Goal: Task Accomplishment & Management: Use online tool/utility

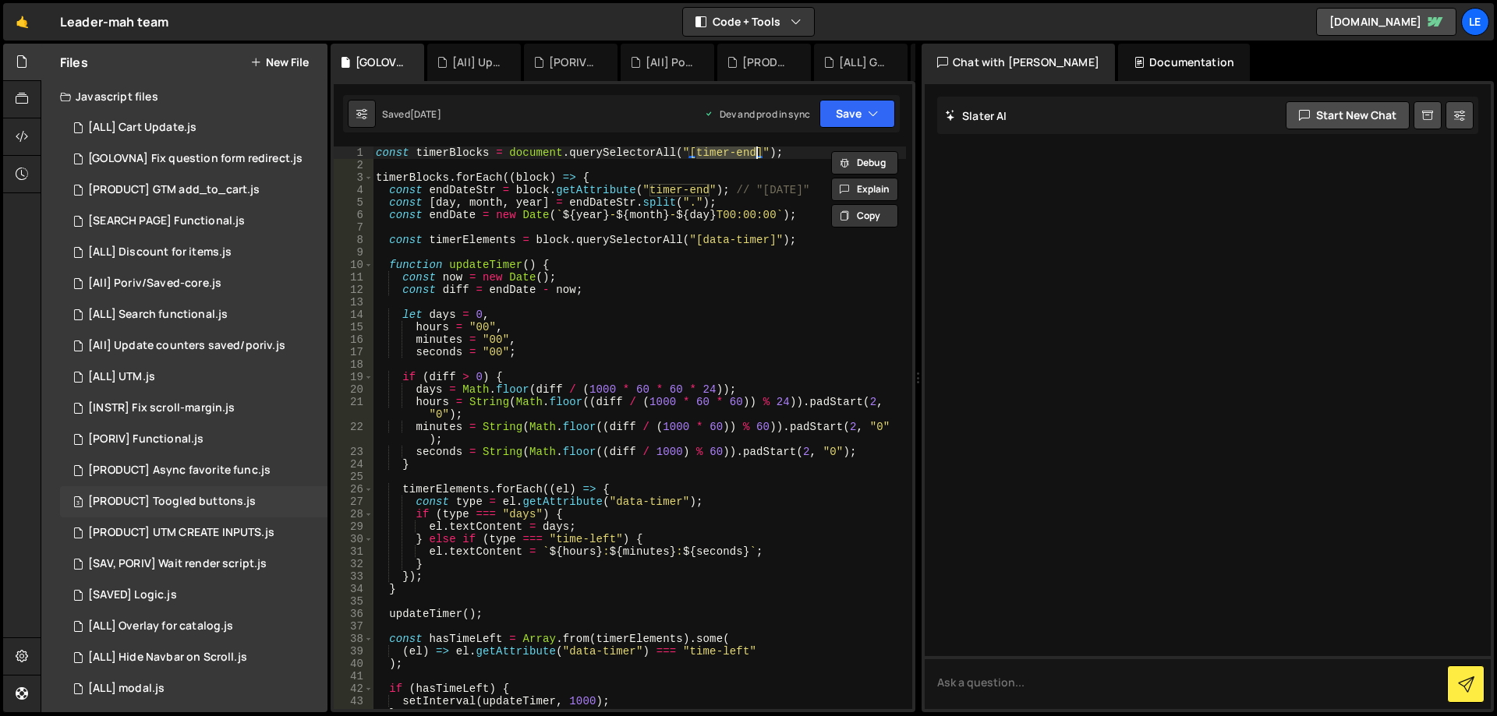
click at [217, 492] on div "3 [PRODUCT] Toogled buttons.js 0" at bounding box center [193, 501] width 267 height 31
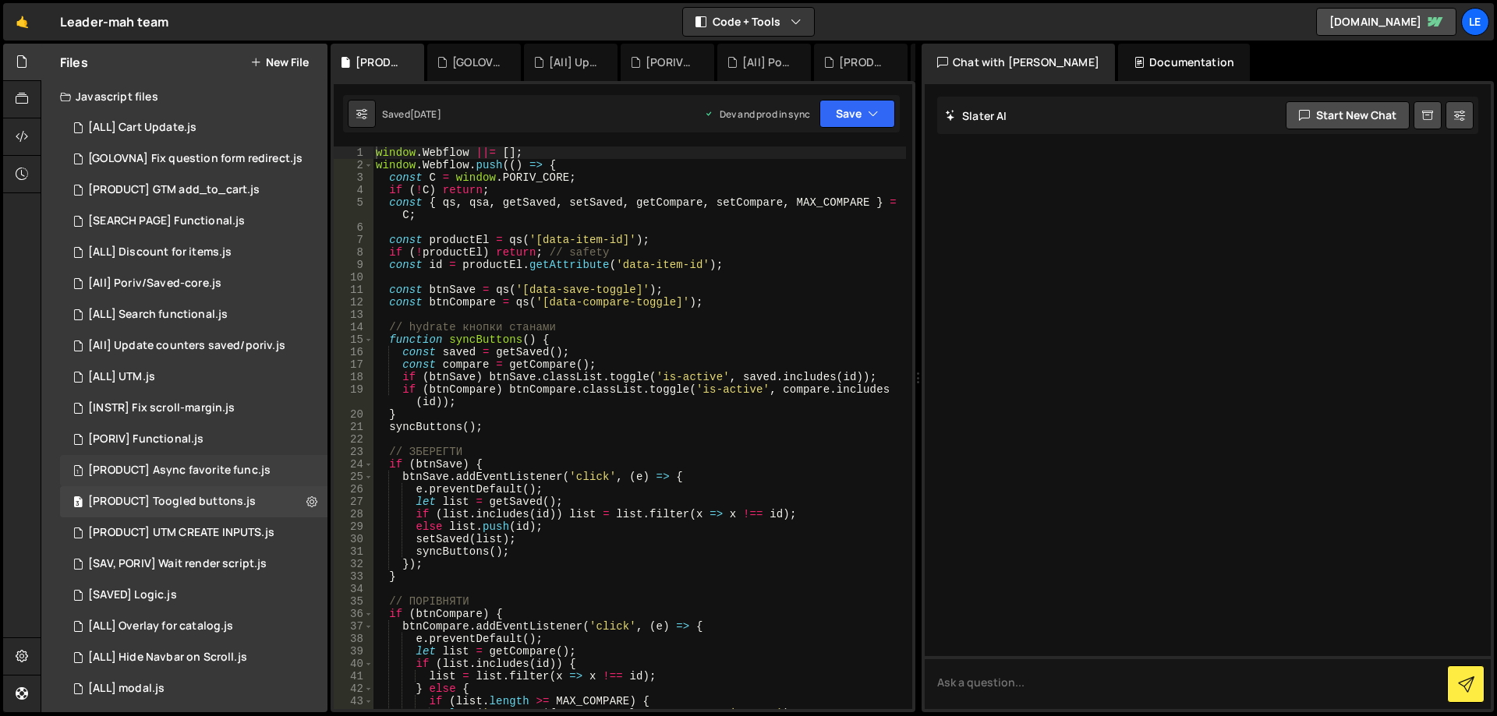
click at [162, 474] on div "[PRODUCT] Async favorite func.js" at bounding box center [179, 471] width 182 height 14
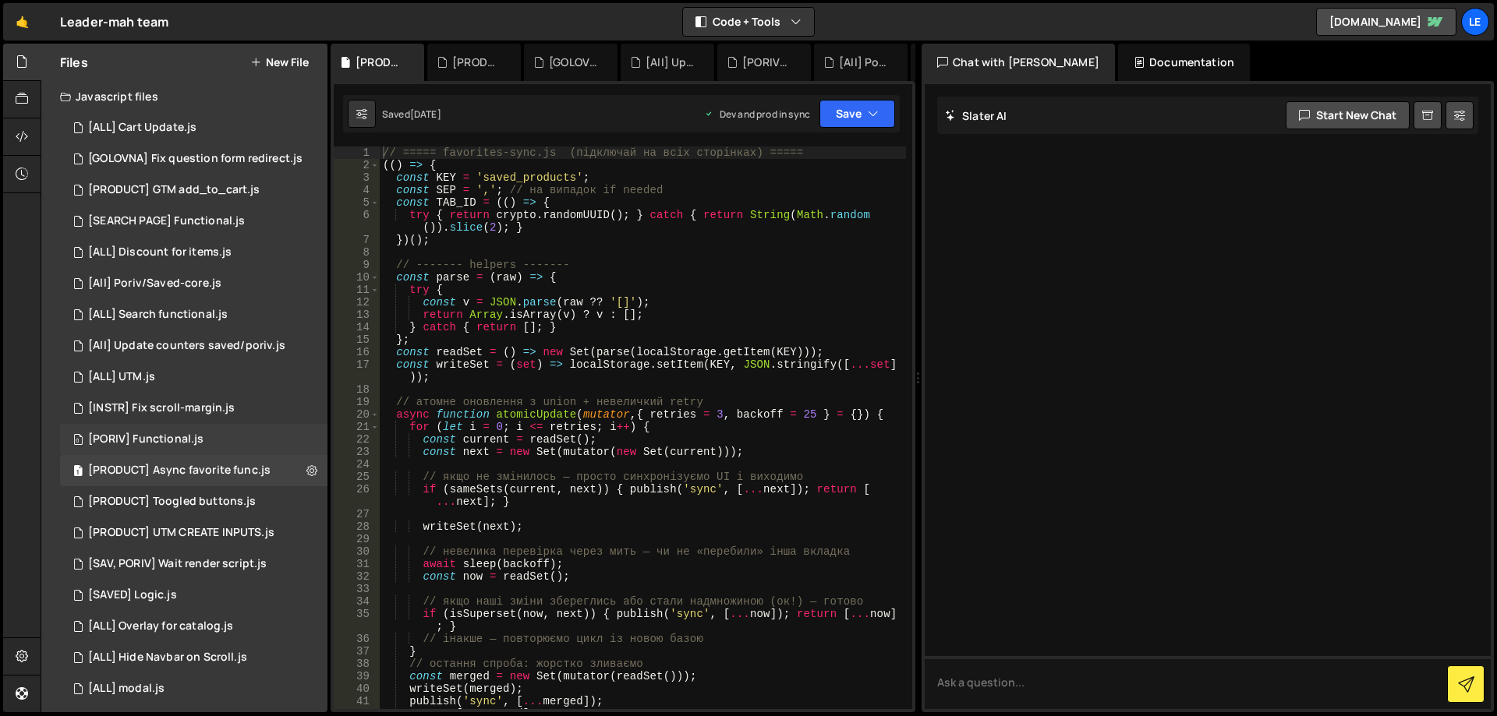
click at [195, 428] on div "0 [PORIV] Functional.js 0" at bounding box center [193, 439] width 267 height 31
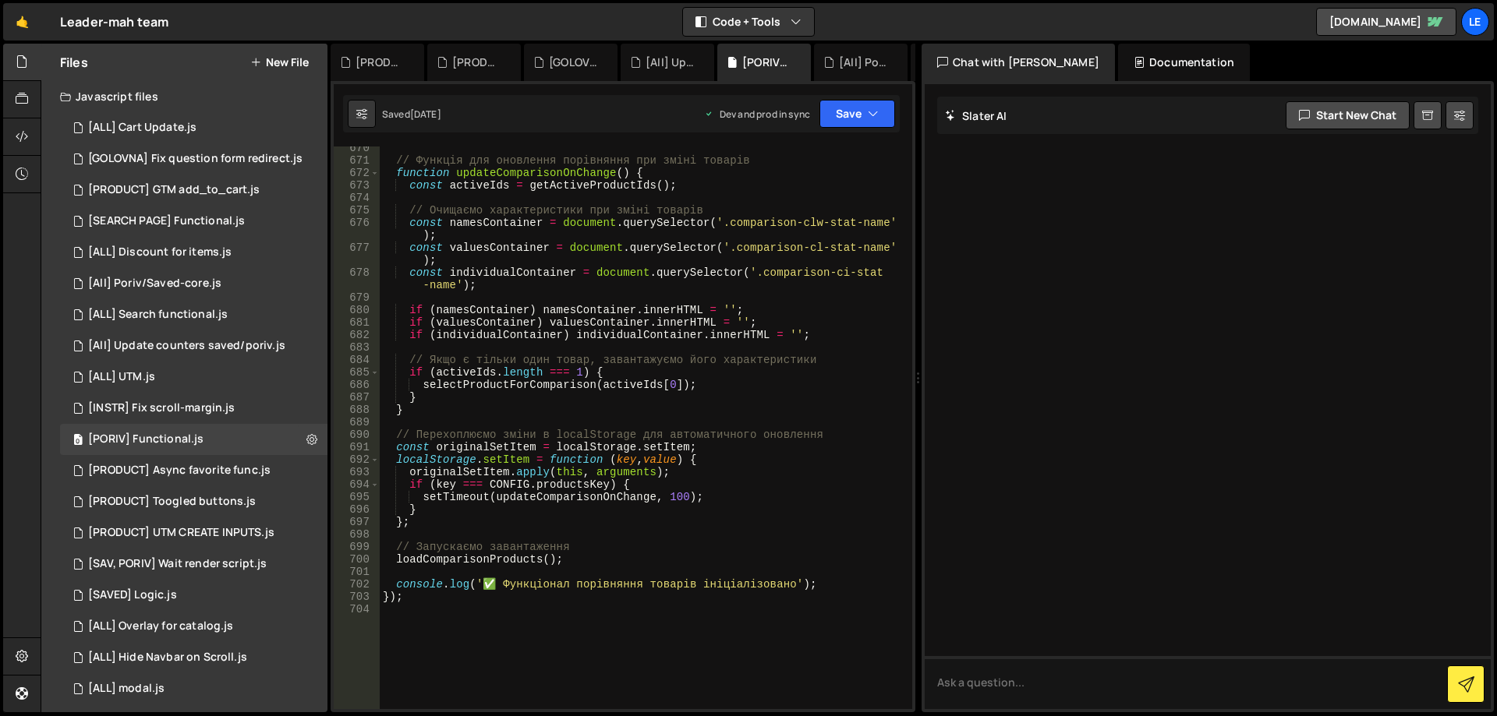
scroll to position [8624, 0]
click at [207, 352] on div "[All] Update counters saved/poriv.js" at bounding box center [186, 346] width 197 height 14
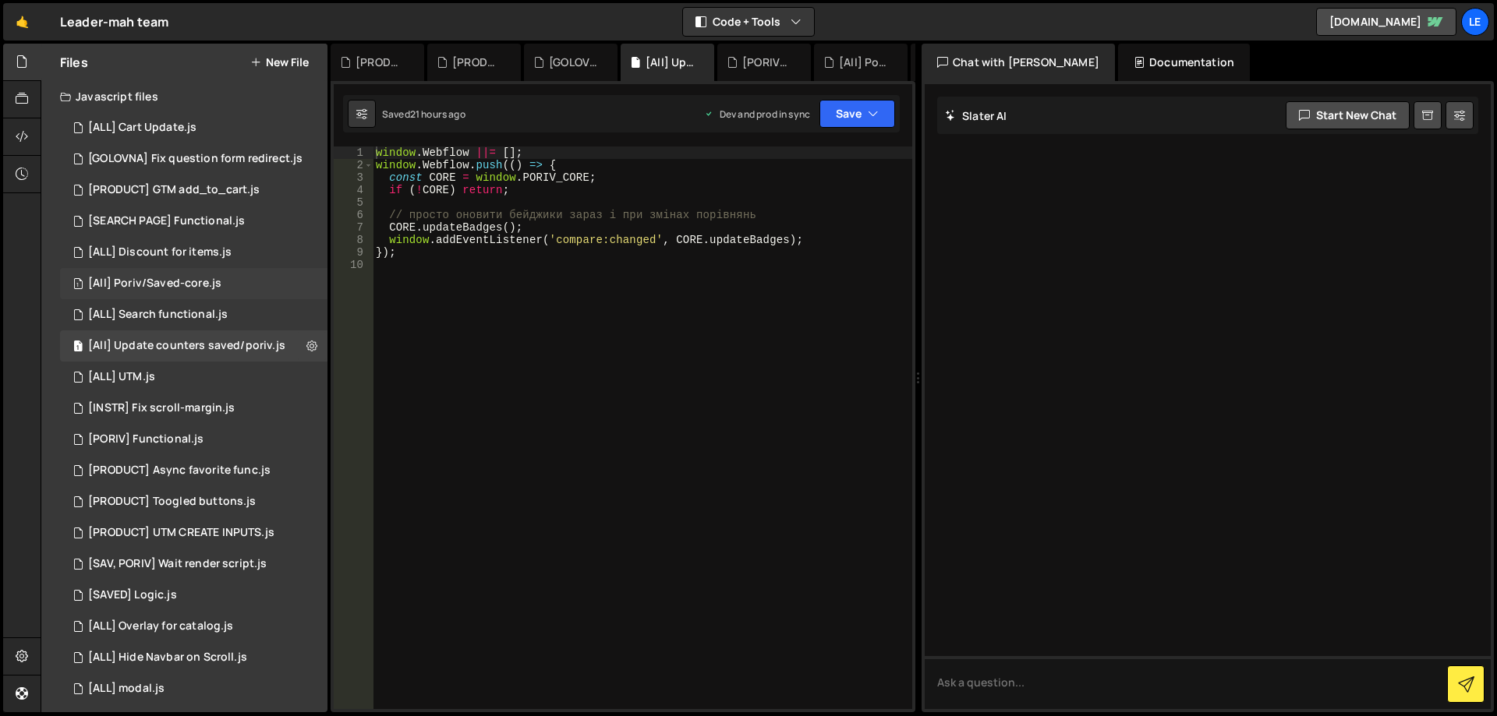
click at [183, 281] on div "[All] Poriv/Saved-core.js" at bounding box center [154, 284] width 133 height 14
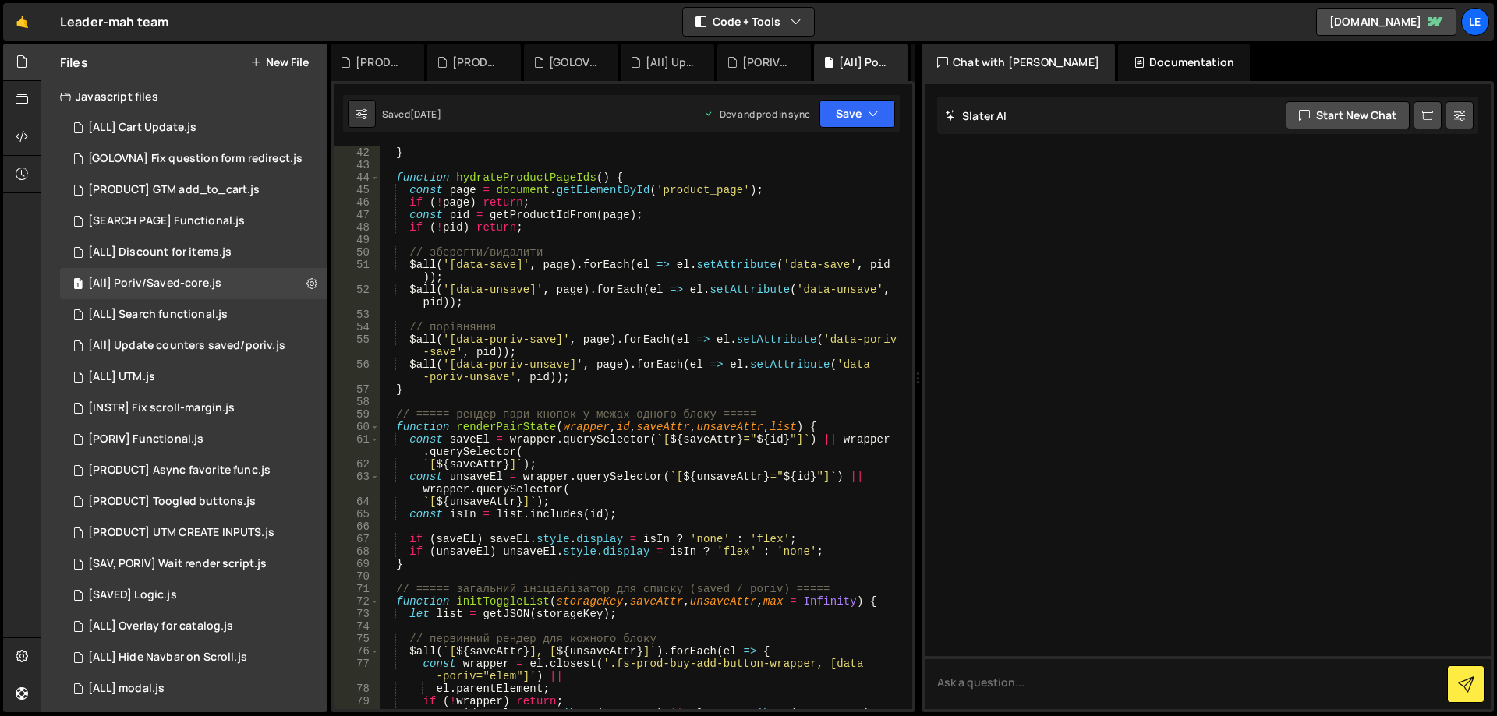
scroll to position [608, 0]
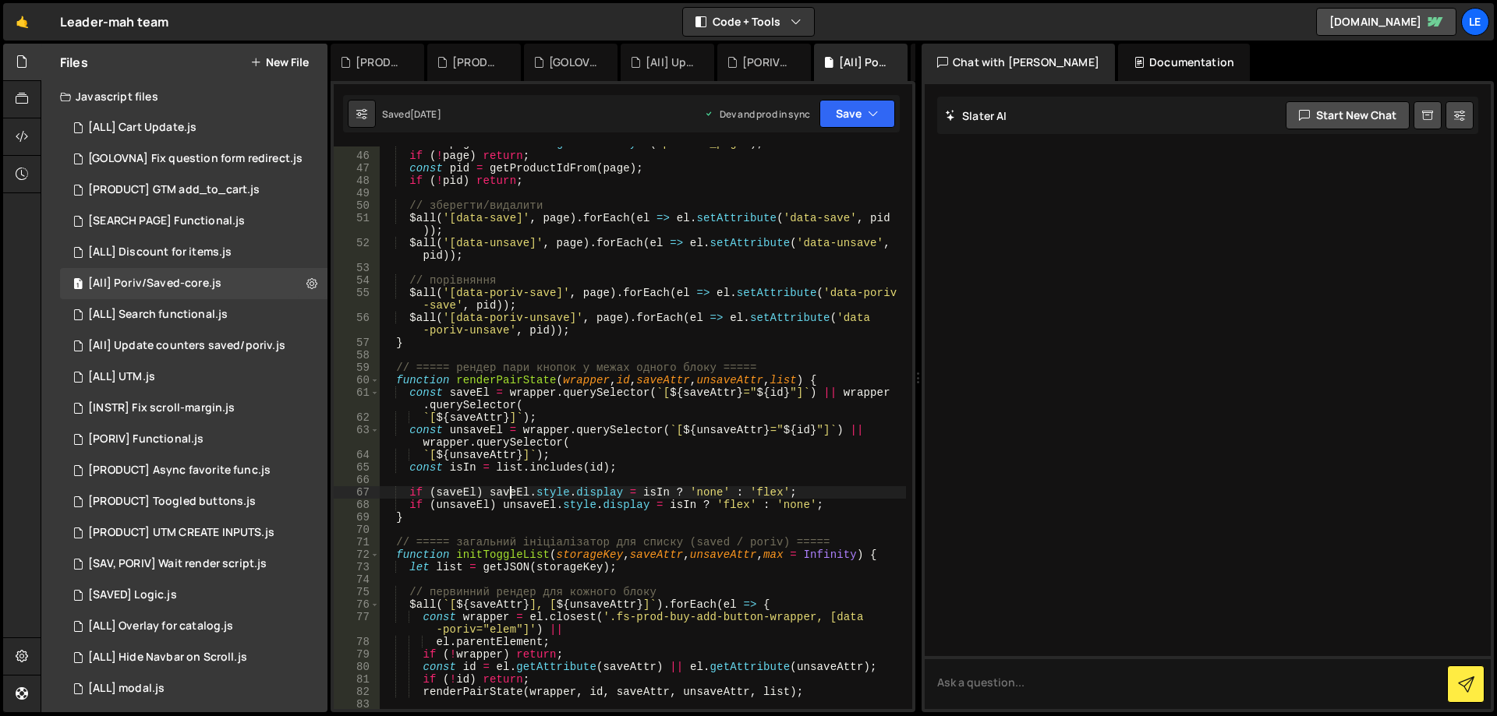
click at [511, 493] on div "const page = document . getElementById ( 'product_page' ) ; if ( ! page ) retur…" at bounding box center [643, 431] width 526 height 588
click at [525, 507] on div "const page = document . getElementById ( 'product_page' ) ; if ( ! page ) retur…" at bounding box center [643, 431] width 526 height 588
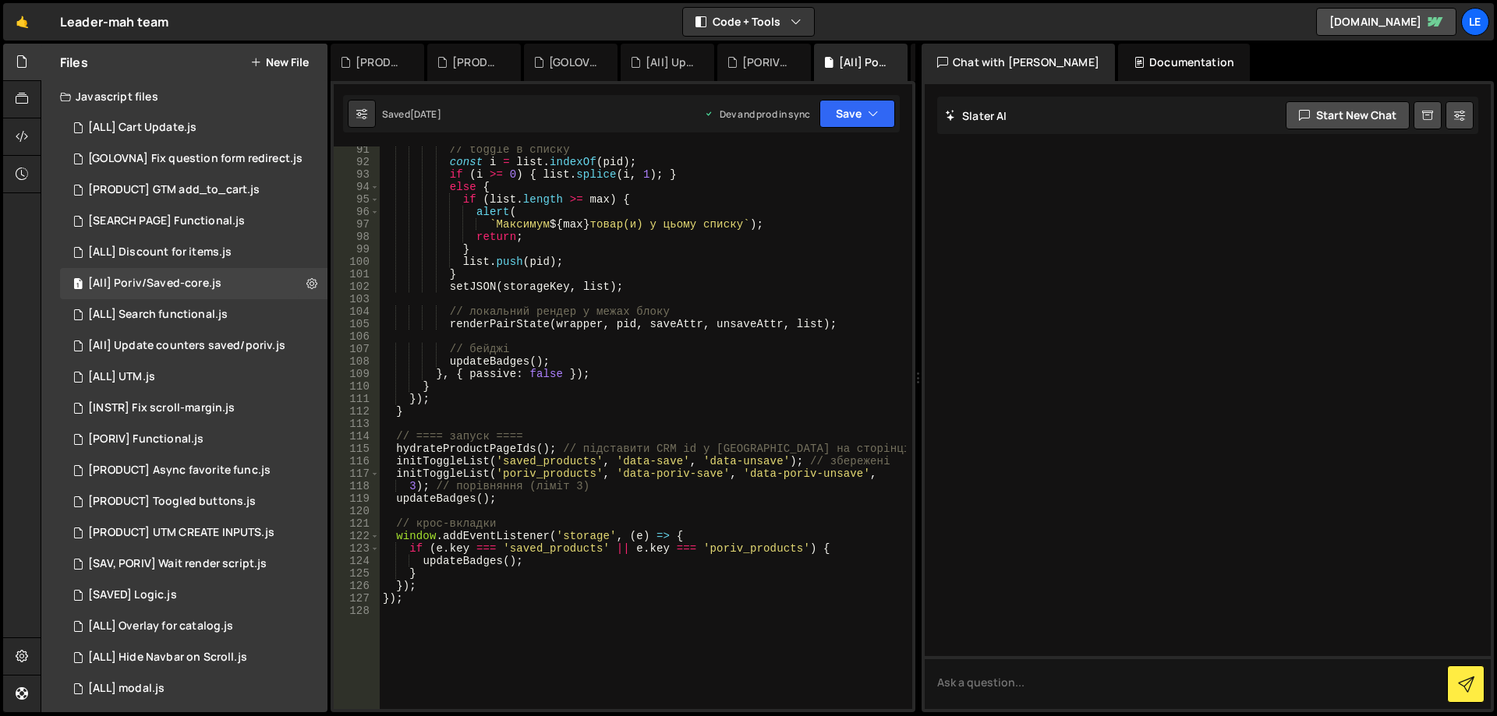
scroll to position [1263, 0]
click at [603, 494] on div "// toggle в списку const i = list . indexOf ( pid ) ; if ( i >= 0 ) { list . sp…" at bounding box center [643, 437] width 526 height 588
type textarea "});"
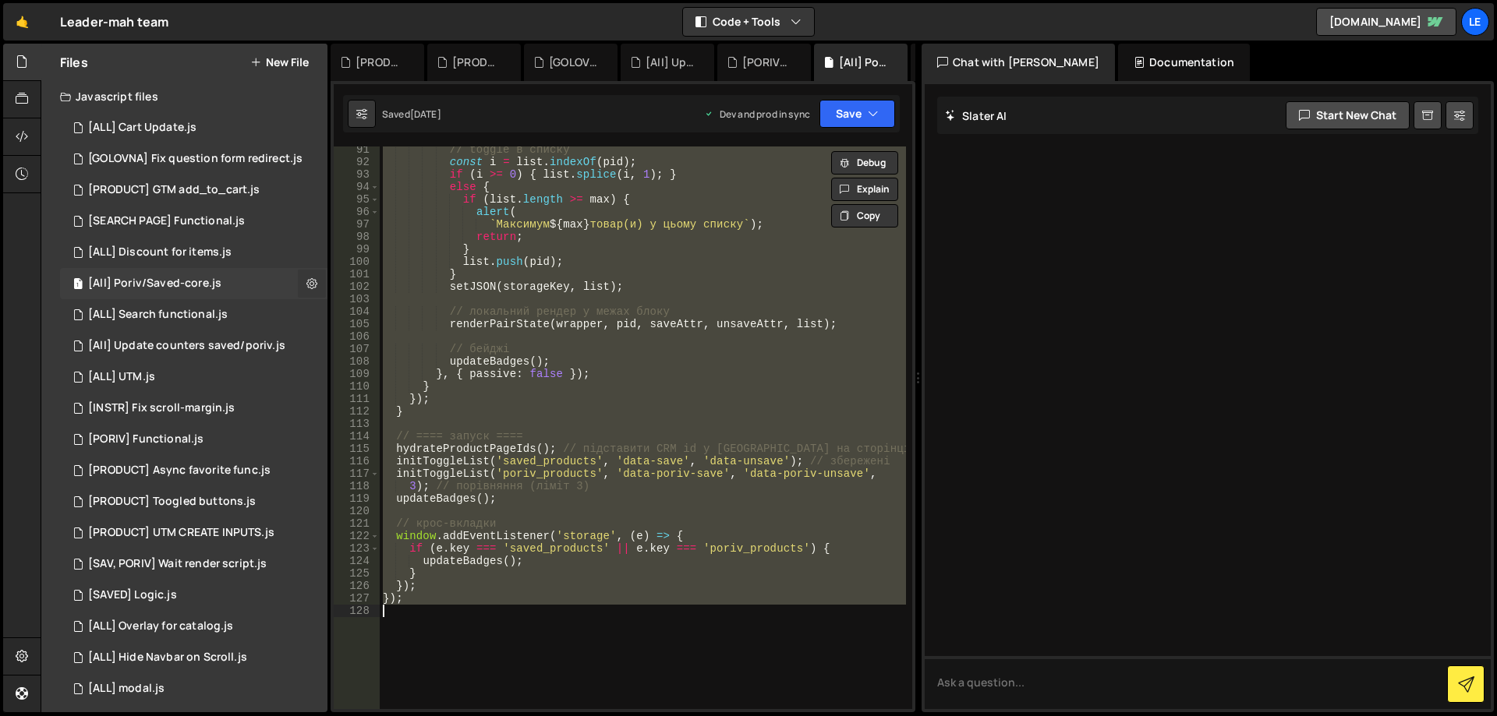
click at [305, 272] on button at bounding box center [312, 284] width 28 height 28
type input "[All] Poriv/Saved-core"
radio input "true"
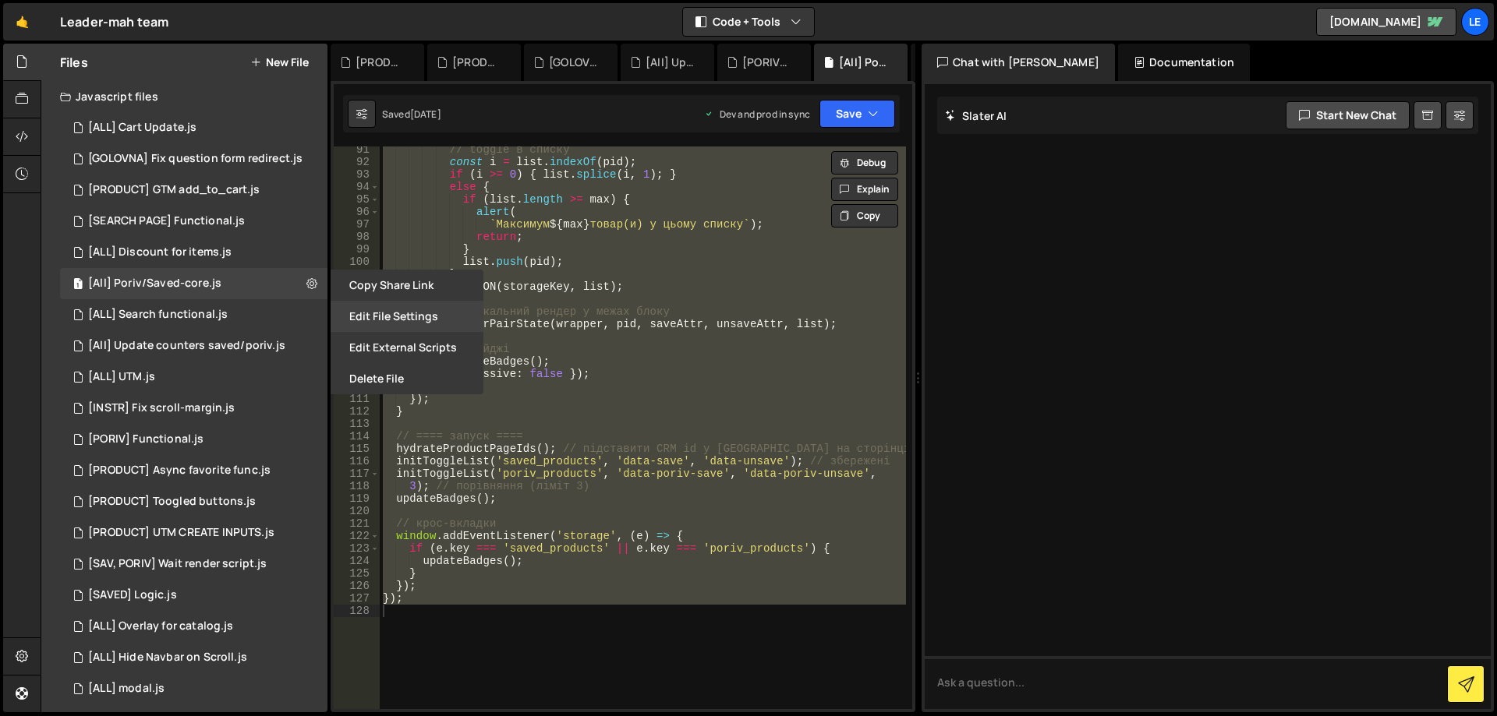
click at [391, 318] on button "Edit File Settings" at bounding box center [407, 316] width 153 height 31
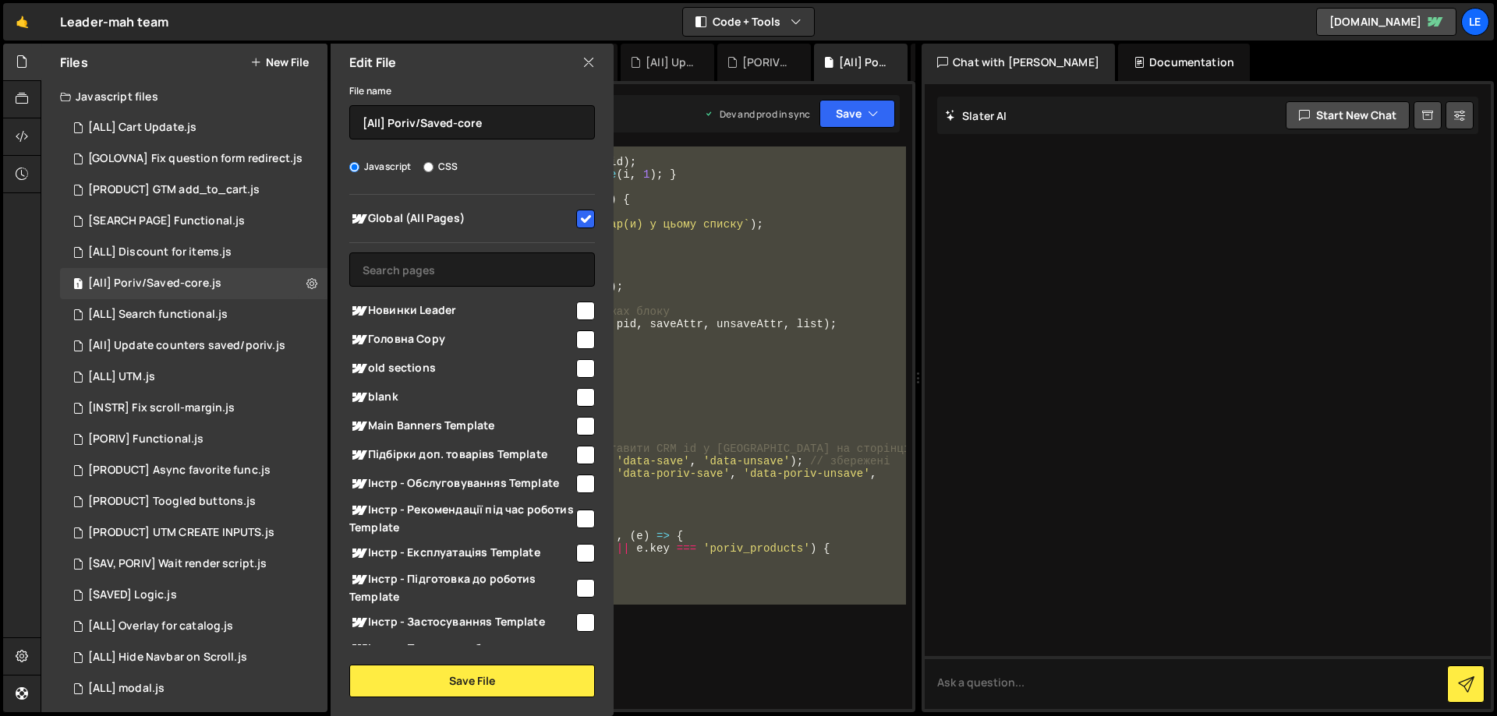
click at [579, 215] on input "checkbox" at bounding box center [585, 219] width 19 height 19
checkbox input "false"
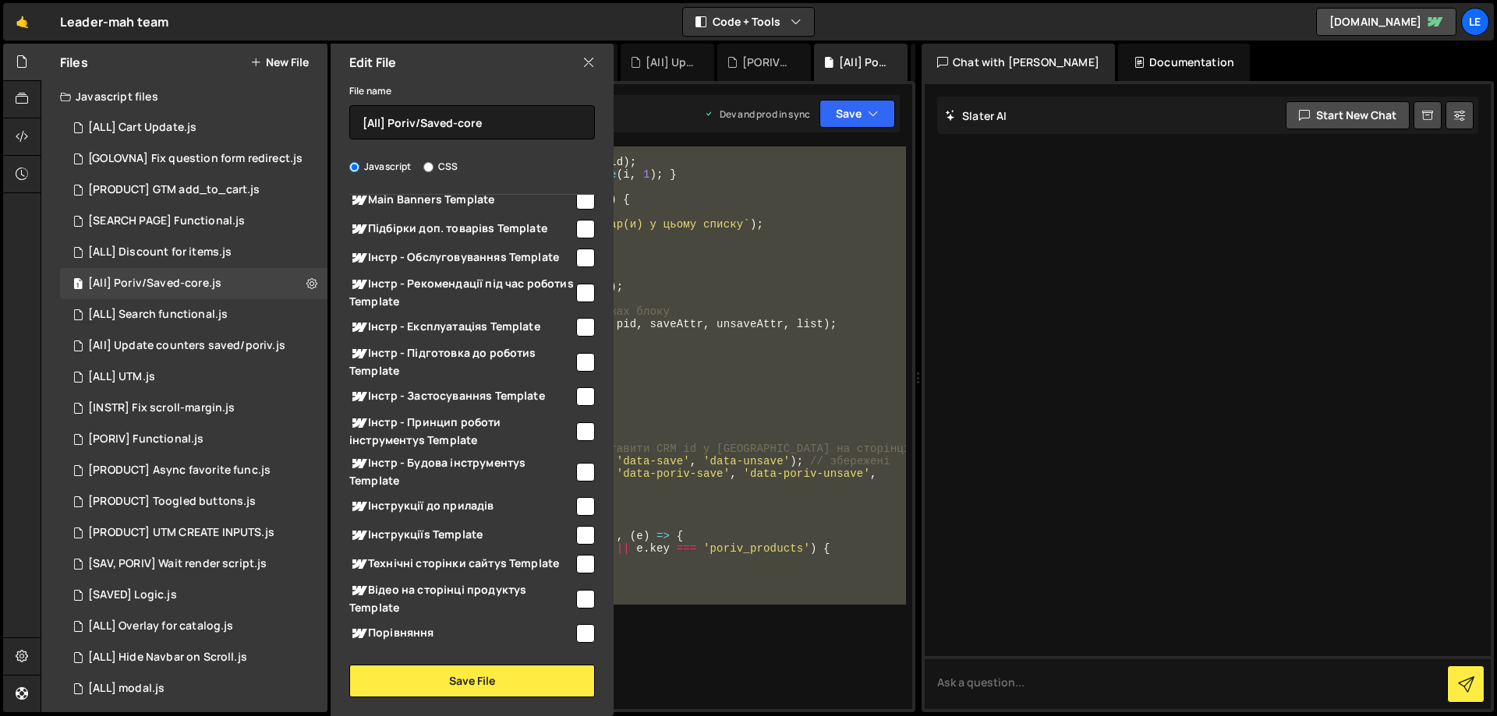
scroll to position [0, 0]
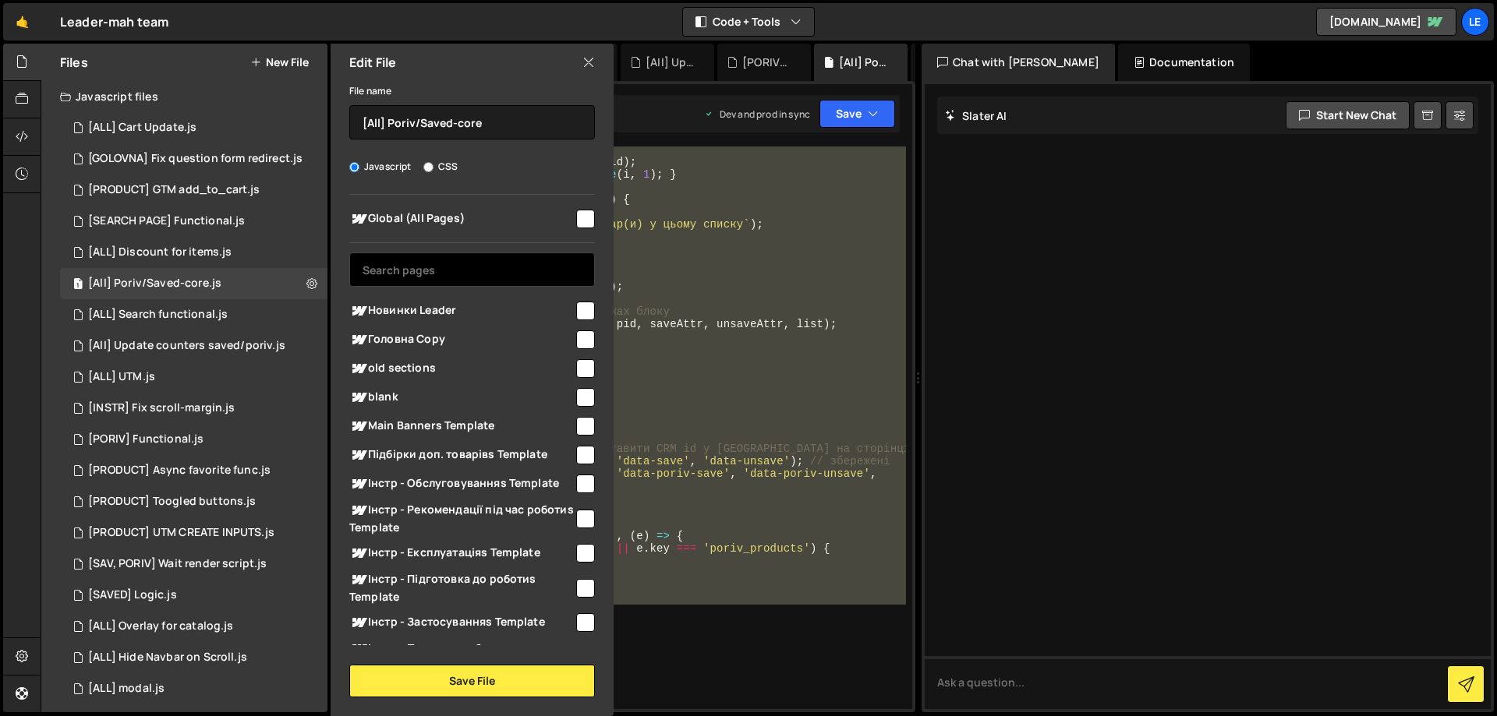
click at [437, 259] on input "text" at bounding box center [472, 270] width 246 height 34
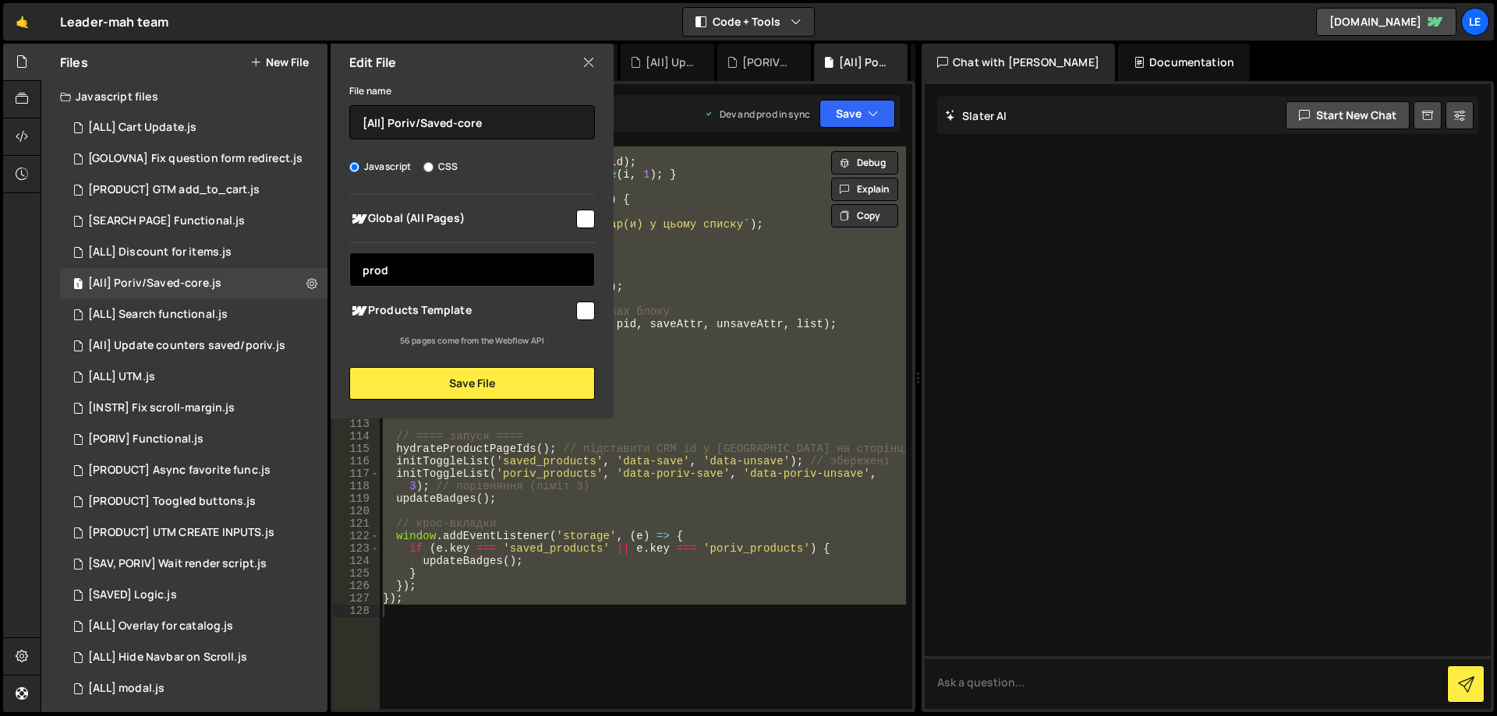
type input "prod"
click at [584, 305] on input "checkbox" at bounding box center [585, 311] width 19 height 19
checkbox input "true"
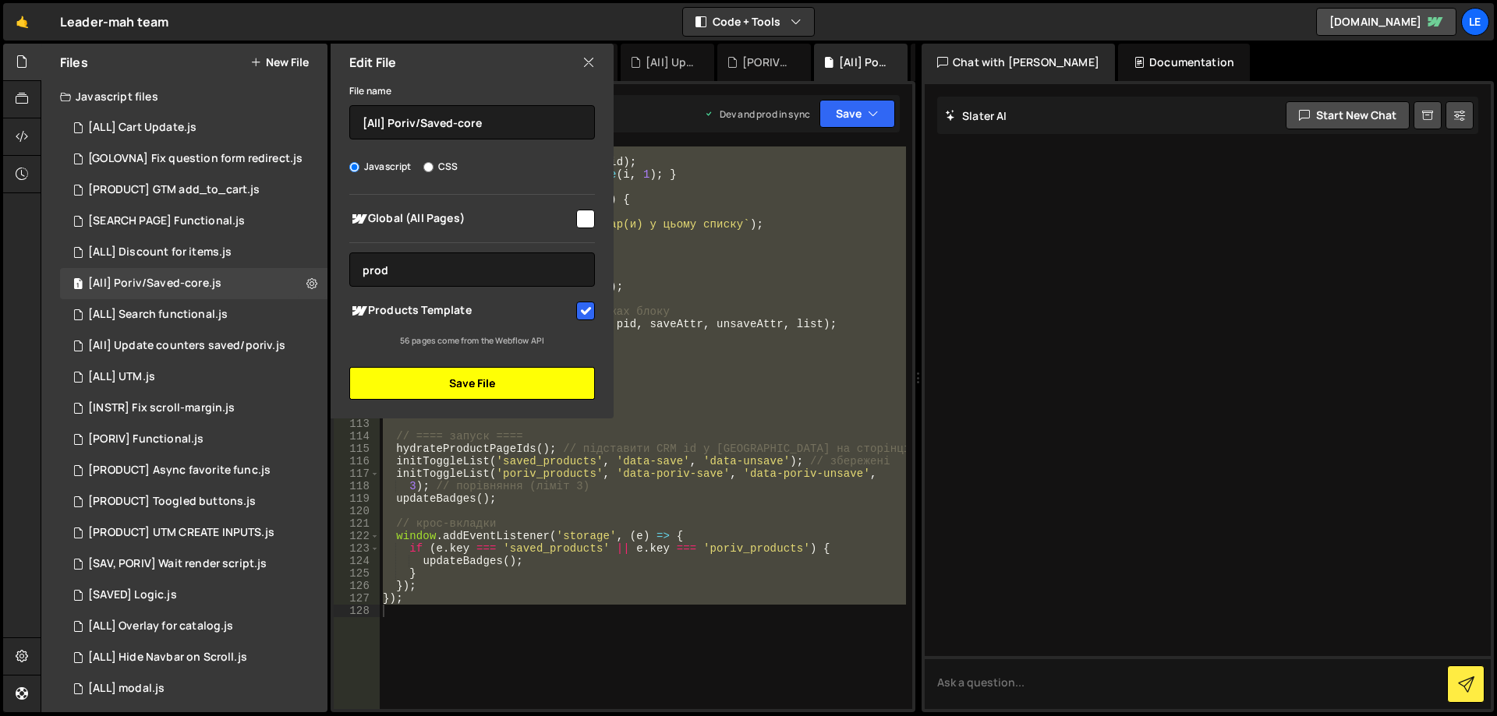
click at [467, 382] on button "Save File" at bounding box center [472, 383] width 246 height 33
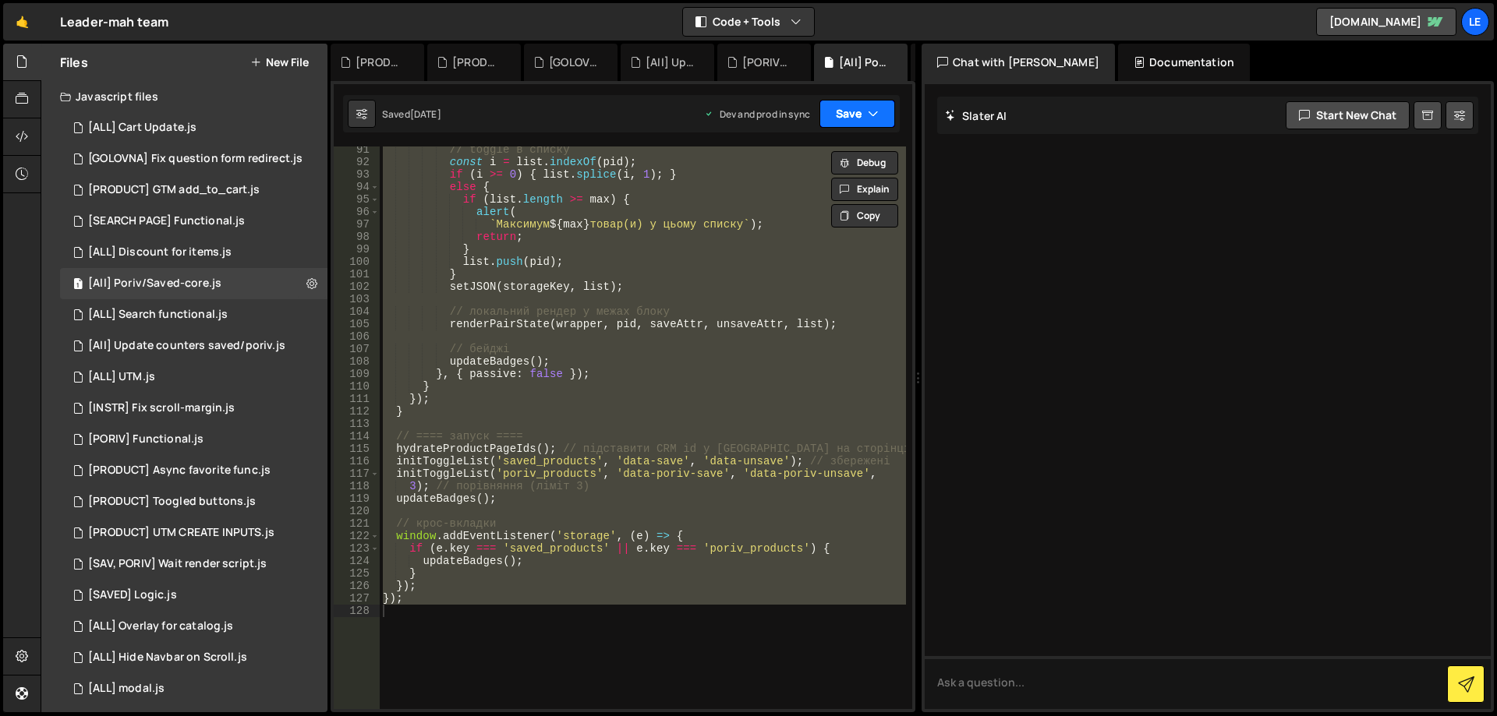
click at [858, 105] on button "Save" at bounding box center [857, 114] width 76 height 28
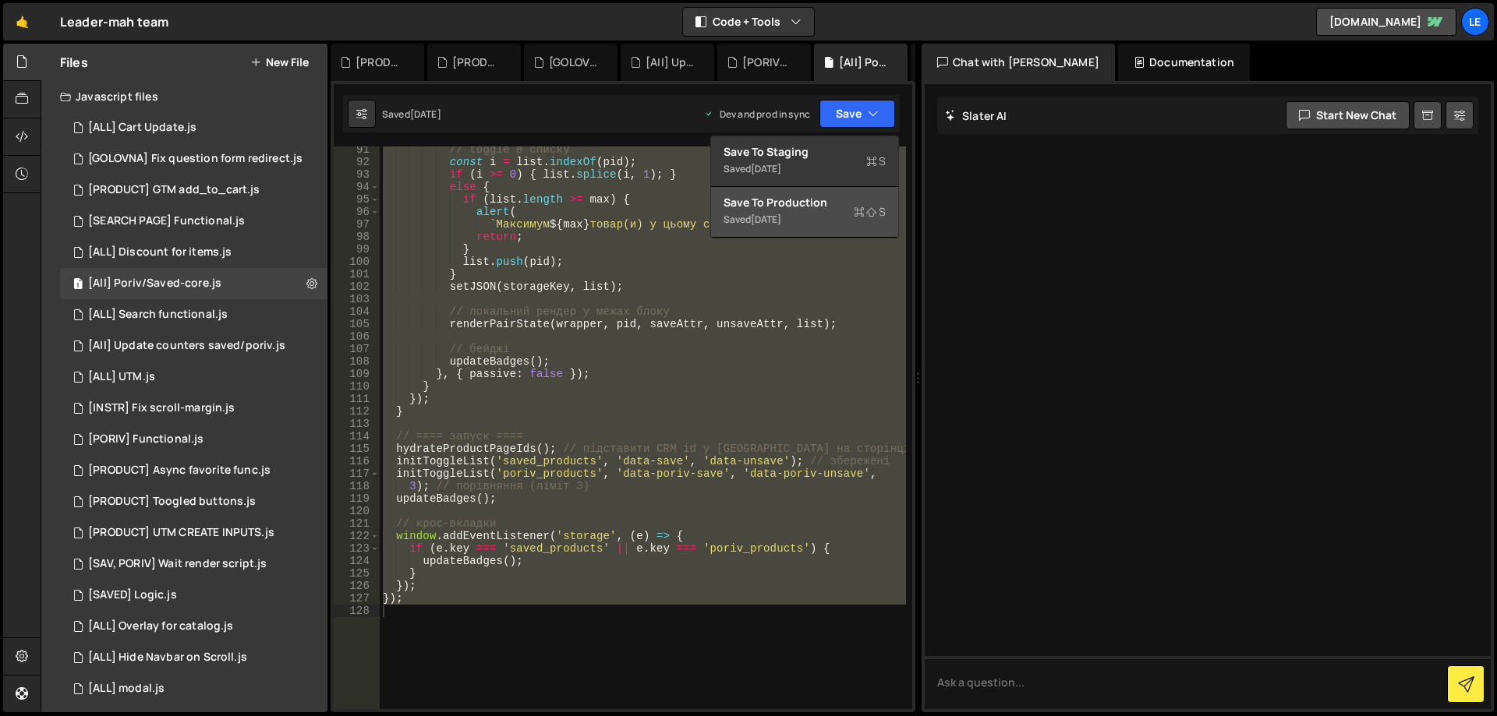
click at [803, 203] on div "Save to Production S" at bounding box center [804, 203] width 162 height 16
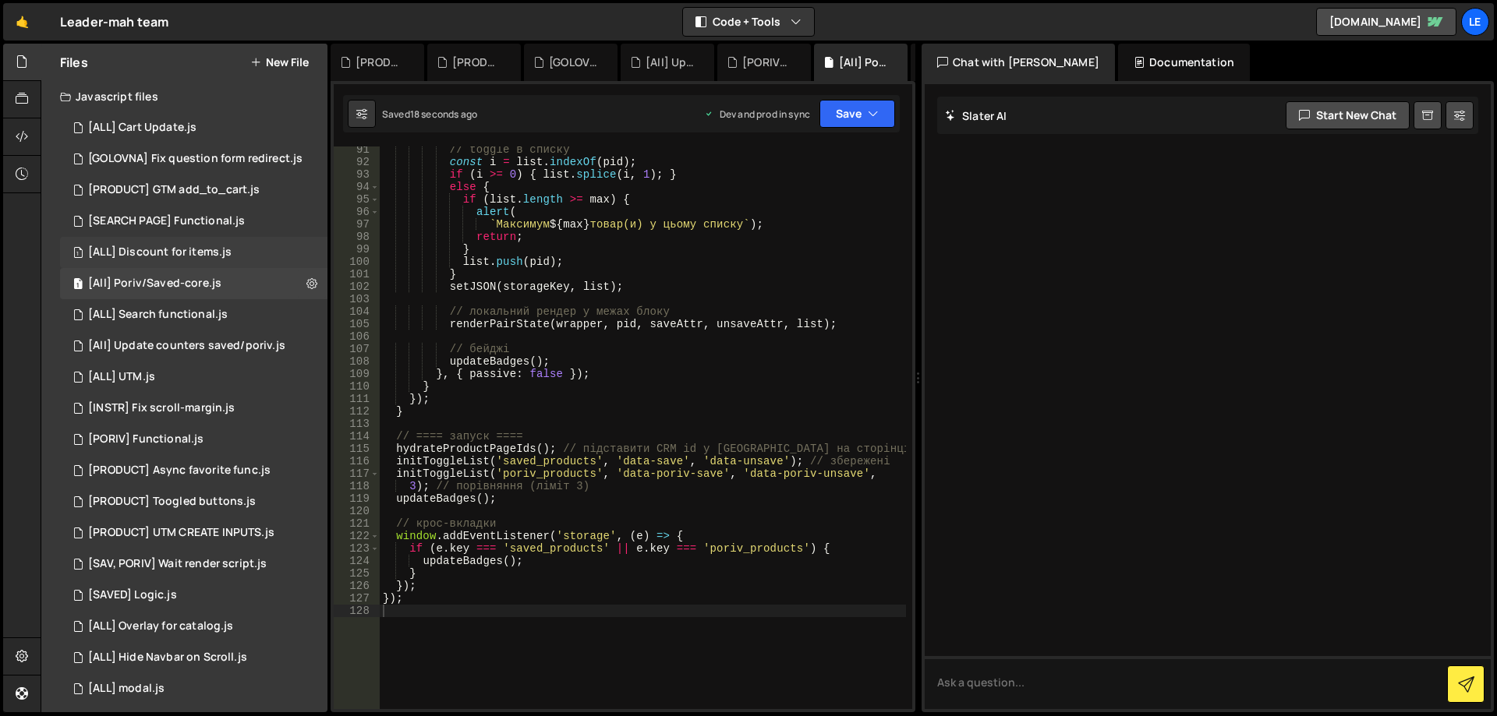
click at [199, 253] on div "[ALL] Discount for items.js" at bounding box center [159, 253] width 143 height 14
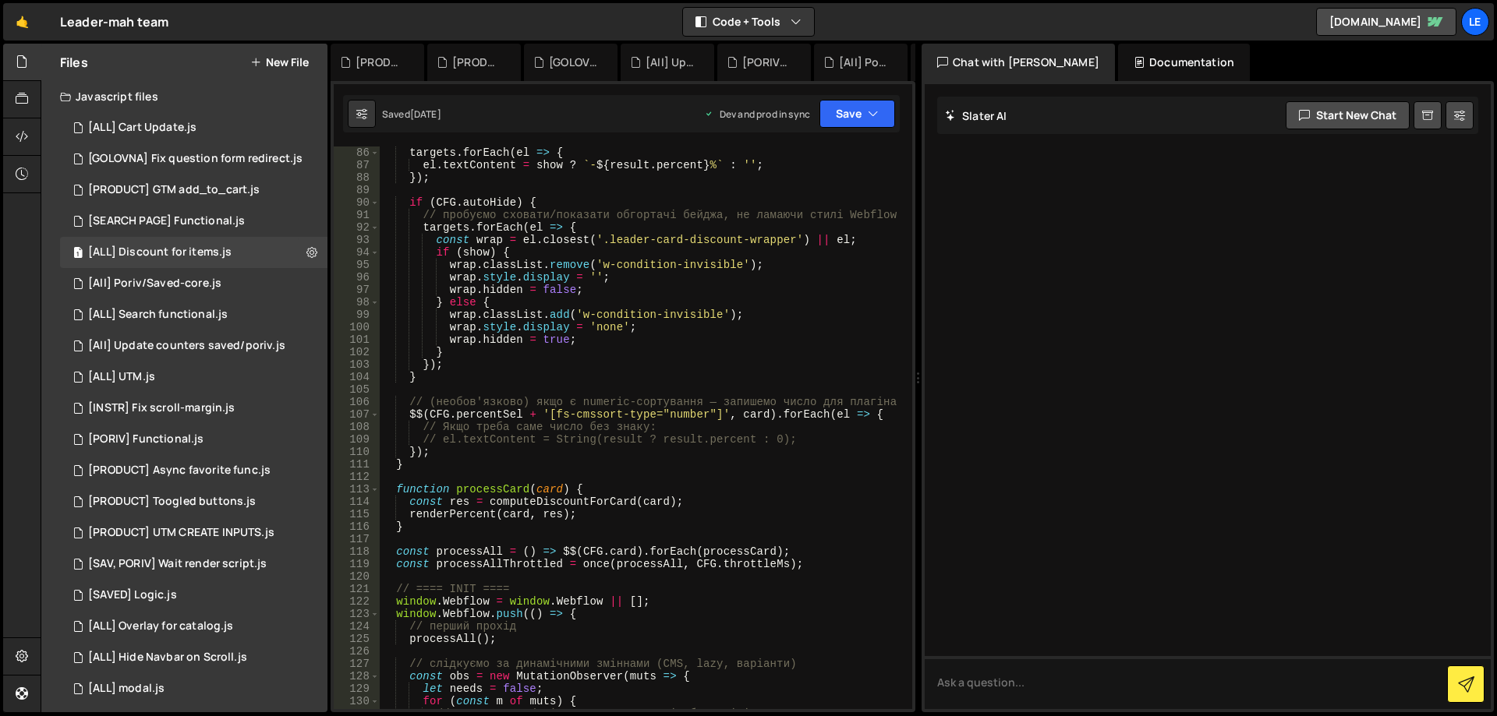
scroll to position [1497, 0]
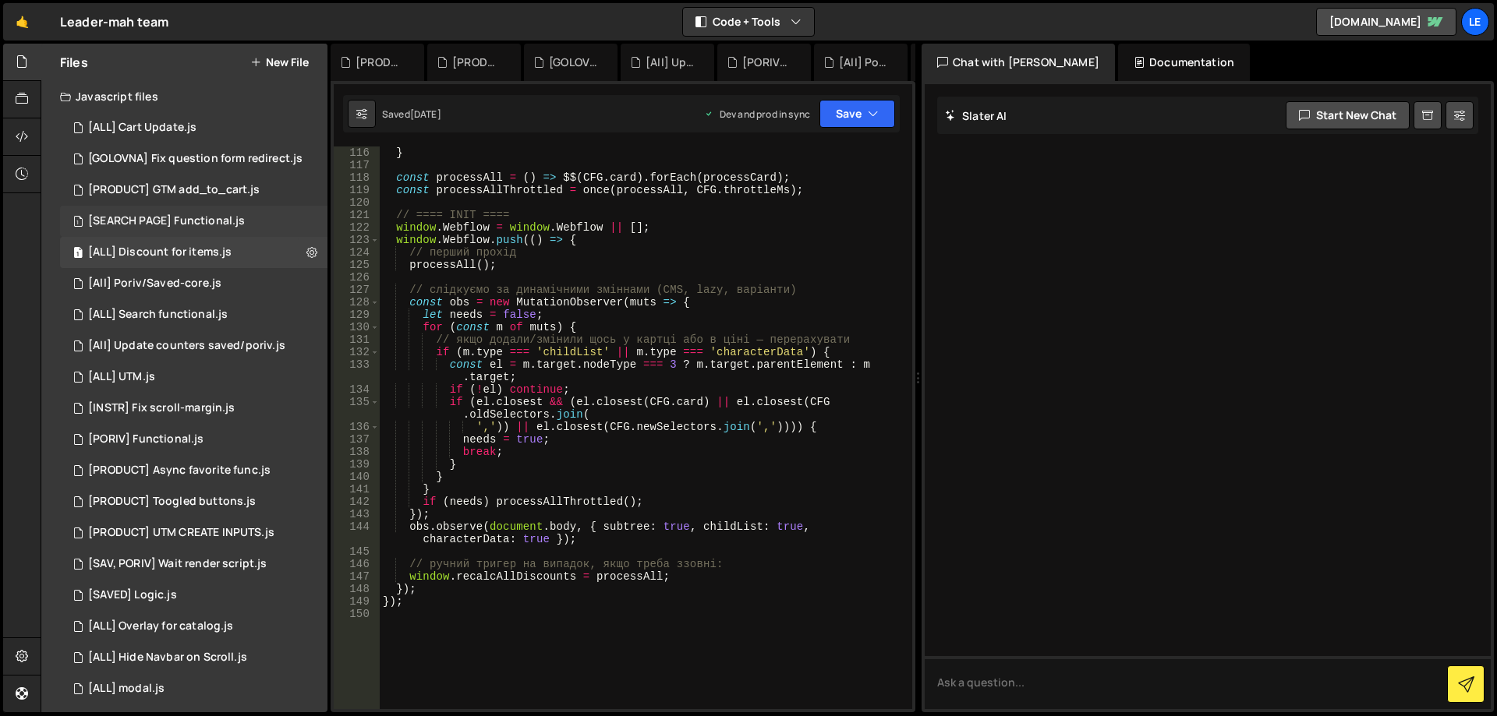
click at [227, 217] on div "[SEARCH PAGE] Functional.js" at bounding box center [166, 221] width 157 height 14
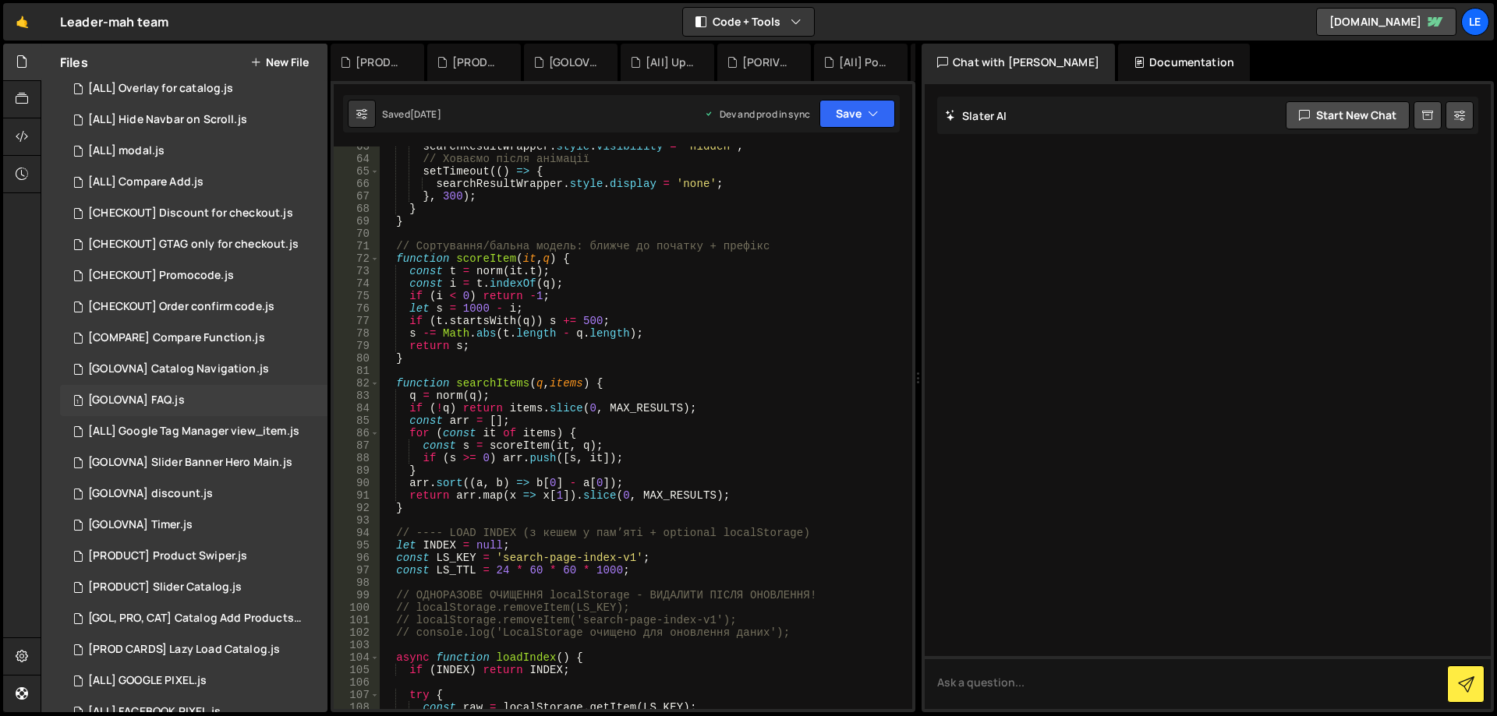
scroll to position [694, 0]
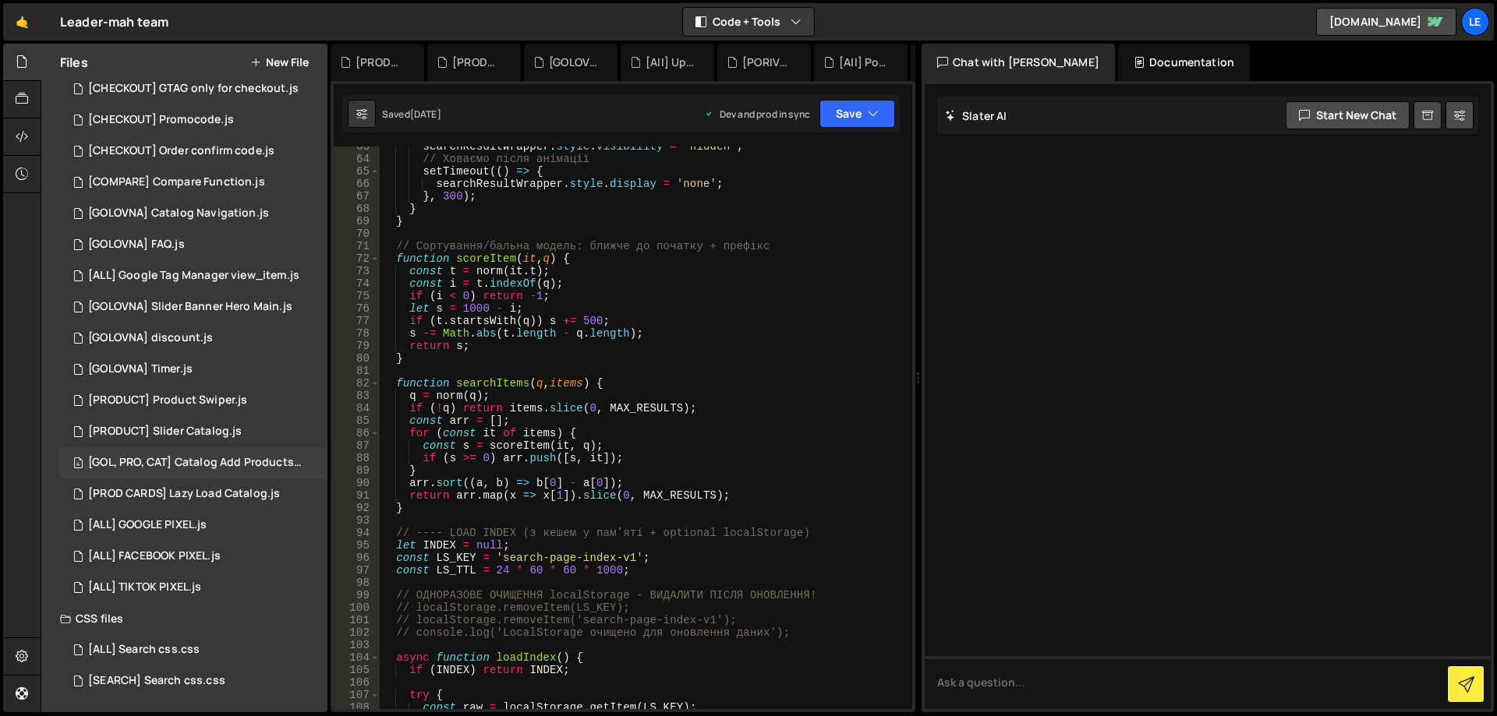
click at [228, 463] on div "[GOL, PRO, CAT] Catalog Add Products.js" at bounding box center [195, 463] width 215 height 14
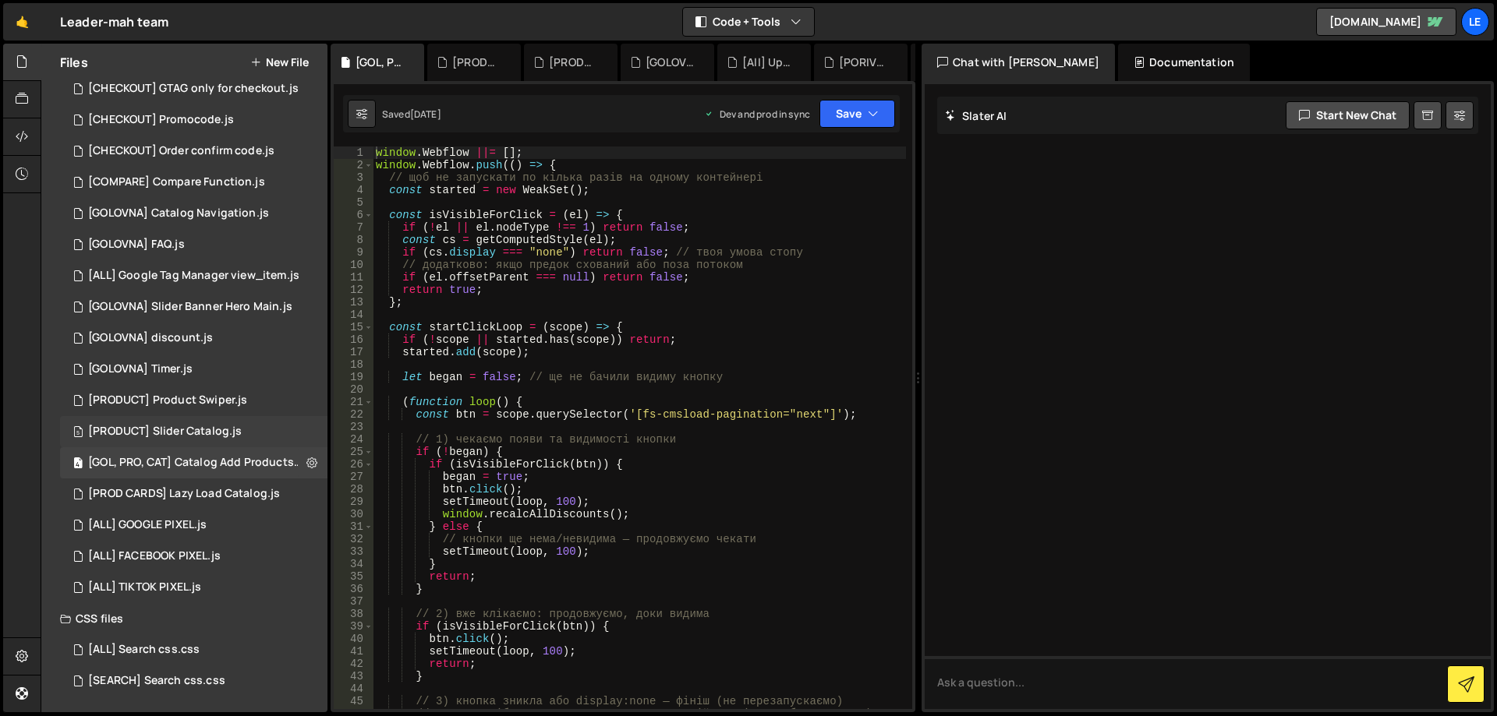
click at [204, 433] on div "[PRODUCT] Slider Catalog.js" at bounding box center [165, 432] width 154 height 14
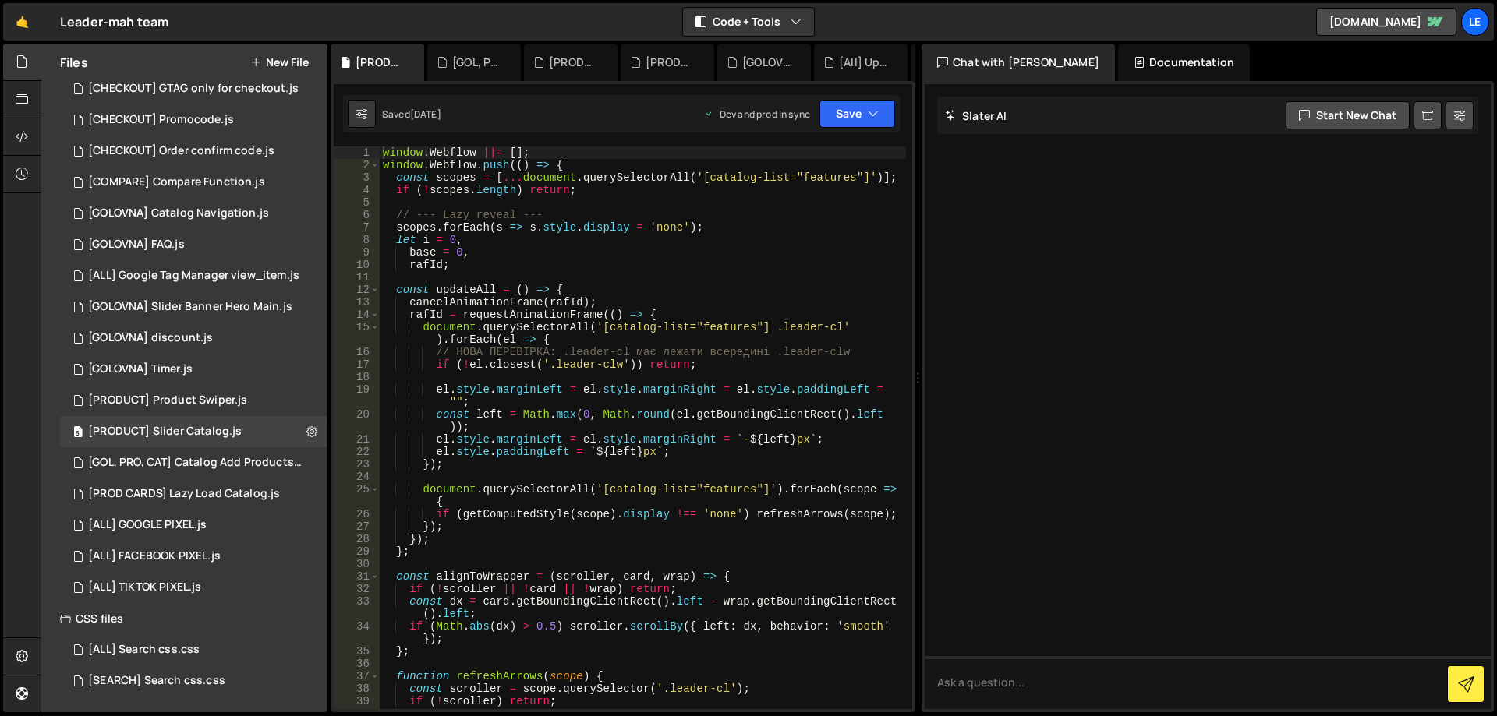
scroll to position [0, 0]
click at [835, 176] on div "window . Webflow ||= [ ] ; window . Webflow . push (( ) => { const scopes = [ .…" at bounding box center [643, 441] width 526 height 588
click at [665, 246] on div "window . Webflow ||= [ ] ; window . Webflow . push (( ) => { const scopes = [ .…" at bounding box center [643, 441] width 526 height 588
type textarea "base = 0,"
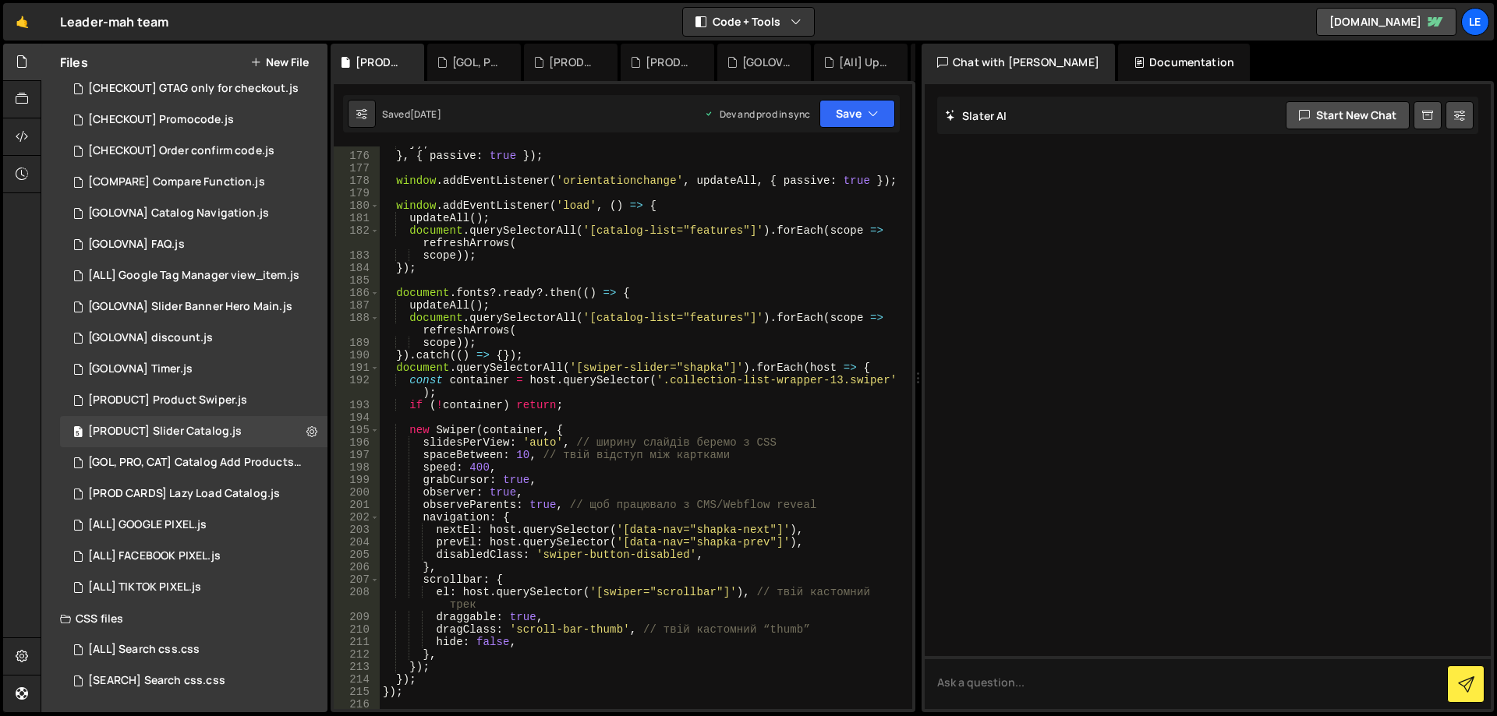
scroll to position [2432, 0]
